Goal: Task Accomplishment & Management: Understand process/instructions

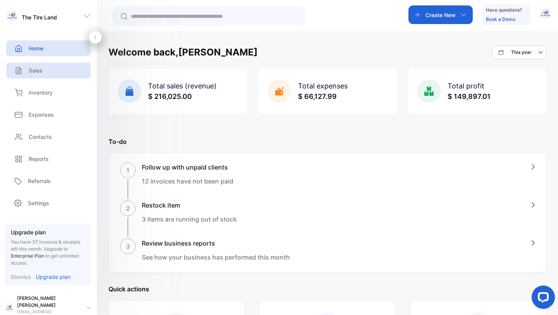
click at [50, 67] on div "Sales" at bounding box center [48, 70] width 85 height 16
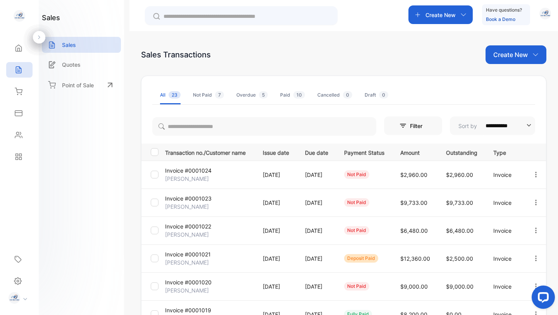
click at [192, 255] on p "Invoice #0001021" at bounding box center [188, 254] width 46 height 8
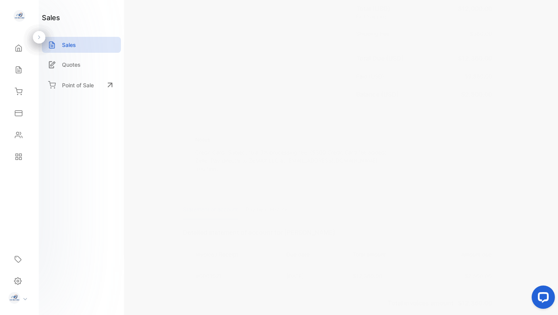
scroll to position [394, 0]
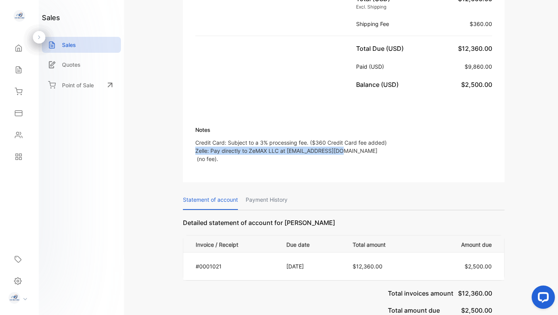
drag, startPoint x: 195, startPoint y: 125, endPoint x: 362, endPoint y: 129, distance: 167.1
click at [362, 138] on p "Credit Card: Subject to a 3% processing fee. ($360 Credit Card fee added) Zelle…" at bounding box center [291, 150] width 192 height 24
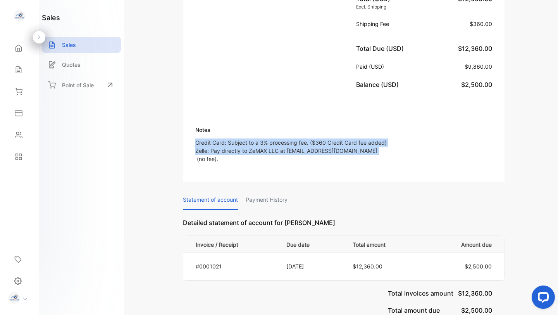
drag, startPoint x: 195, startPoint y: 118, endPoint x: 231, endPoint y: 137, distance: 40.9
click at [231, 138] on p "Credit Card: Subject to a 3% processing fee. ($360 Credit Card fee added) Zelle…" at bounding box center [291, 150] width 192 height 24
copy p "Credit Card: Subject to a 3% processing fee. ($360 Credit Card fee added) Zelle…"
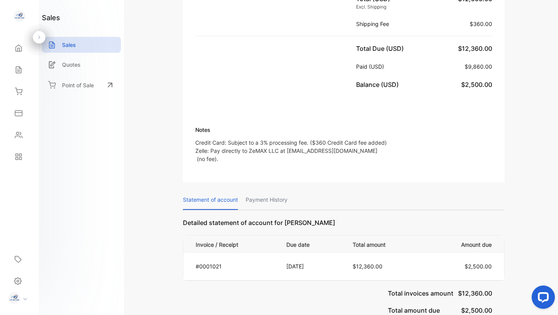
click at [513, 171] on div "The Tire Land [STREET_ADDRESS][PERSON_NAME] [EMAIL_ADDRESS][DOMAIN_NAME] 122046…" at bounding box center [344, 10] width 402 height 714
click at [74, 44] on p "Sales" at bounding box center [69, 45] width 14 height 8
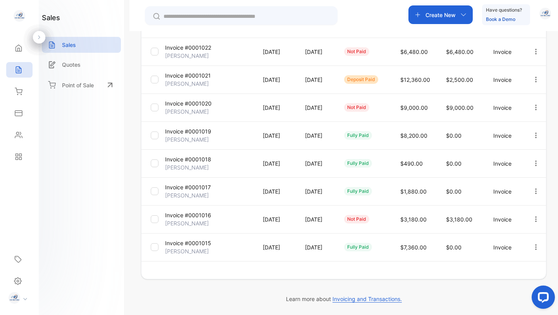
scroll to position [193, 0]
